Goal: Transaction & Acquisition: Subscribe to service/newsletter

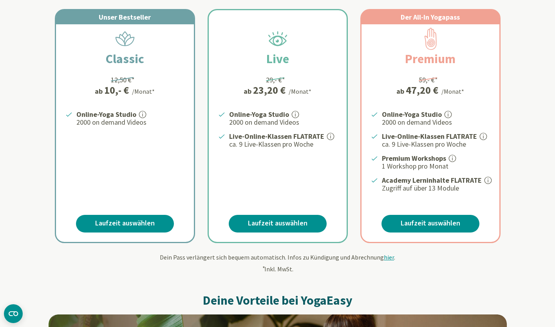
scroll to position [158, 0]
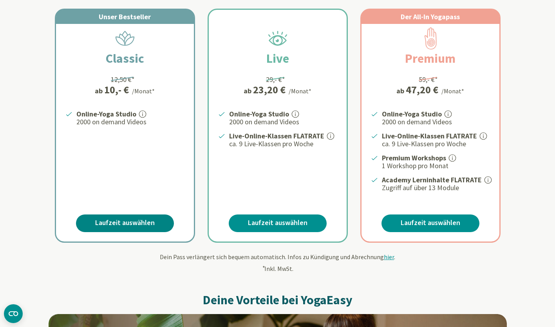
click at [116, 218] on link "Laufzeit auswählen" at bounding box center [125, 223] width 98 height 18
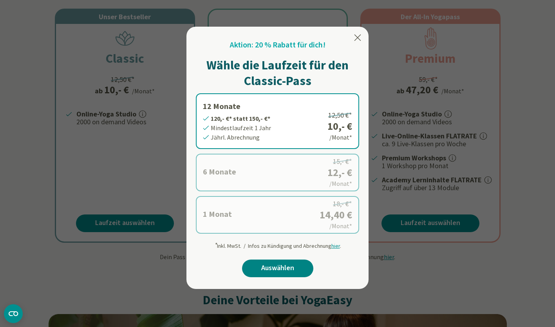
click at [253, 263] on link "Auswählen" at bounding box center [277, 268] width 71 height 18
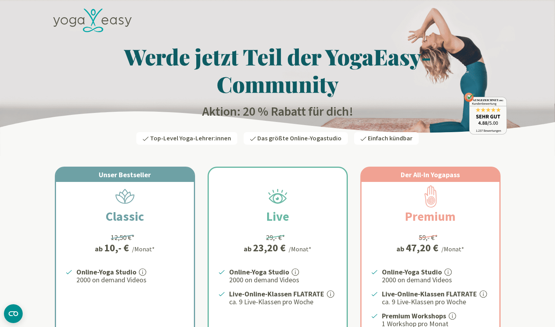
click at [115, 22] on icon at bounding box center [113, 20] width 7 height 7
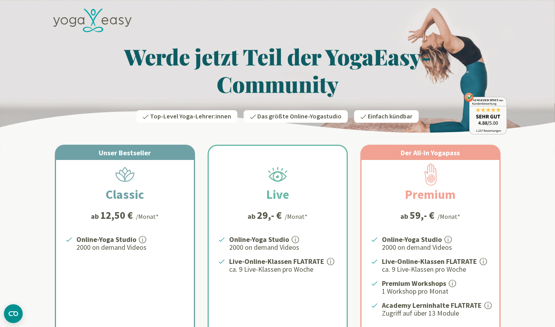
click at [109, 20] on icon at bounding box center [92, 21] width 78 height 24
